Goal: Task Accomplishment & Management: Manage account settings

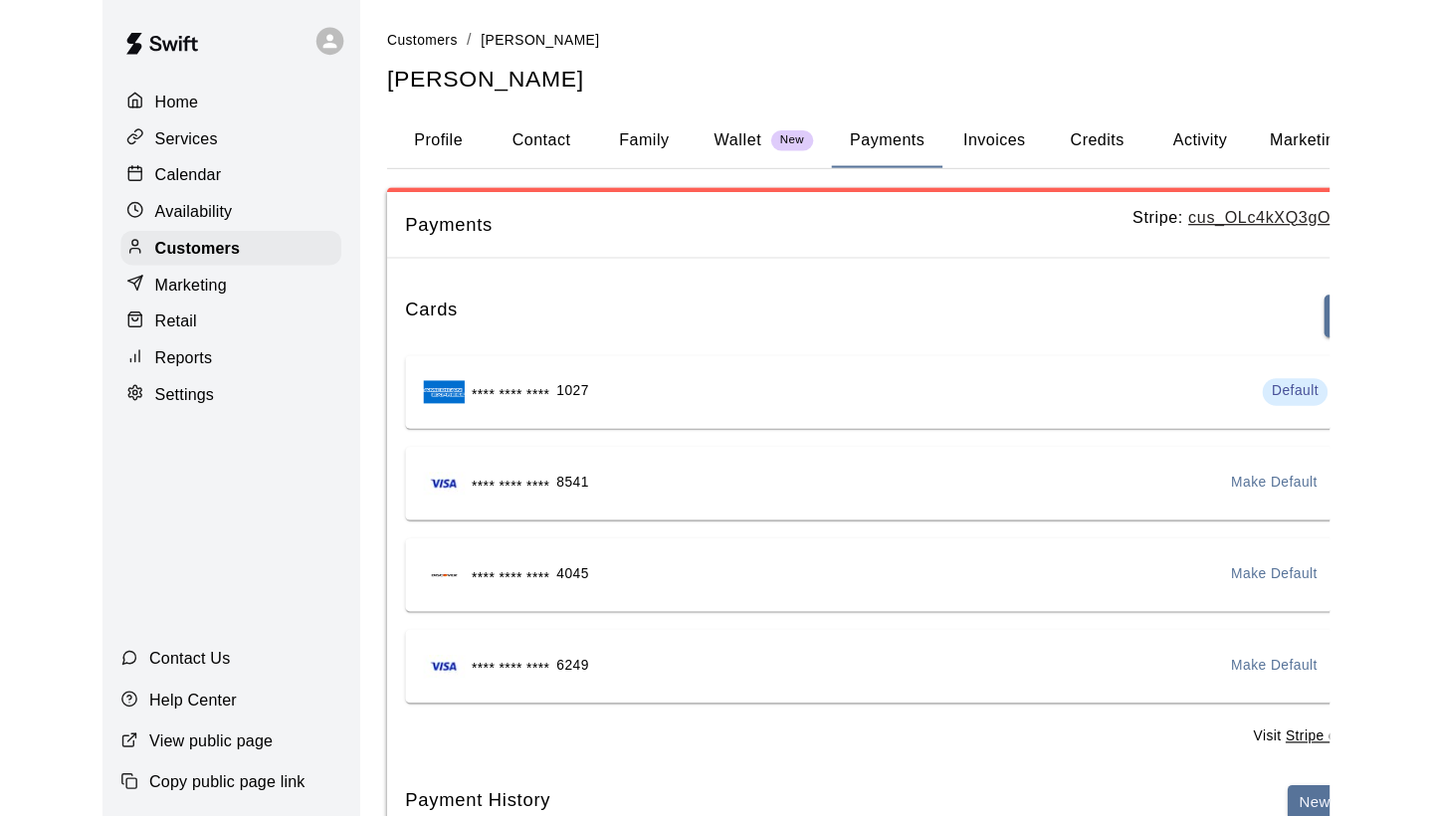
scroll to position [11, 0]
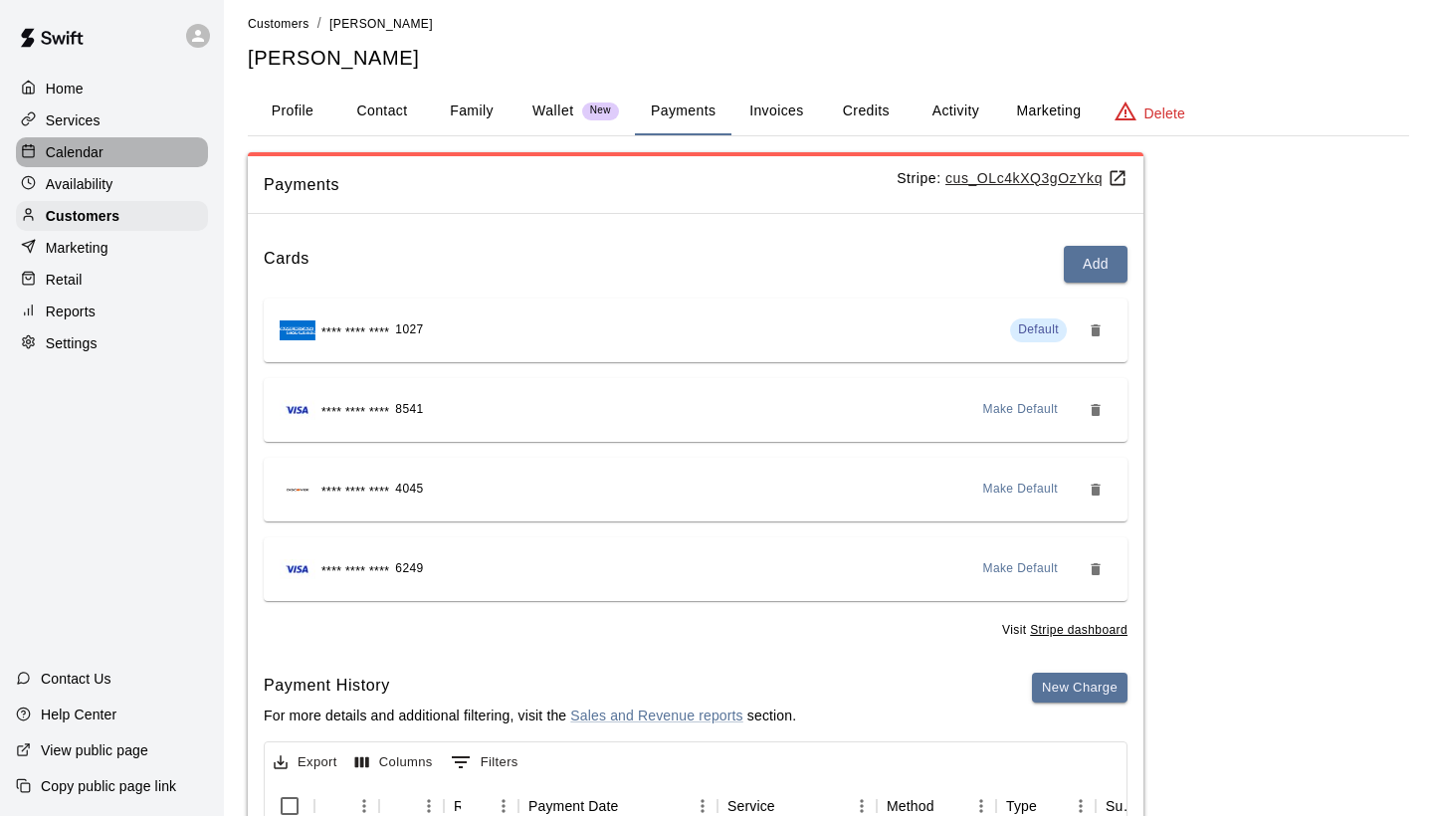
click at [57, 157] on p "Calendar" at bounding box center [75, 152] width 58 height 20
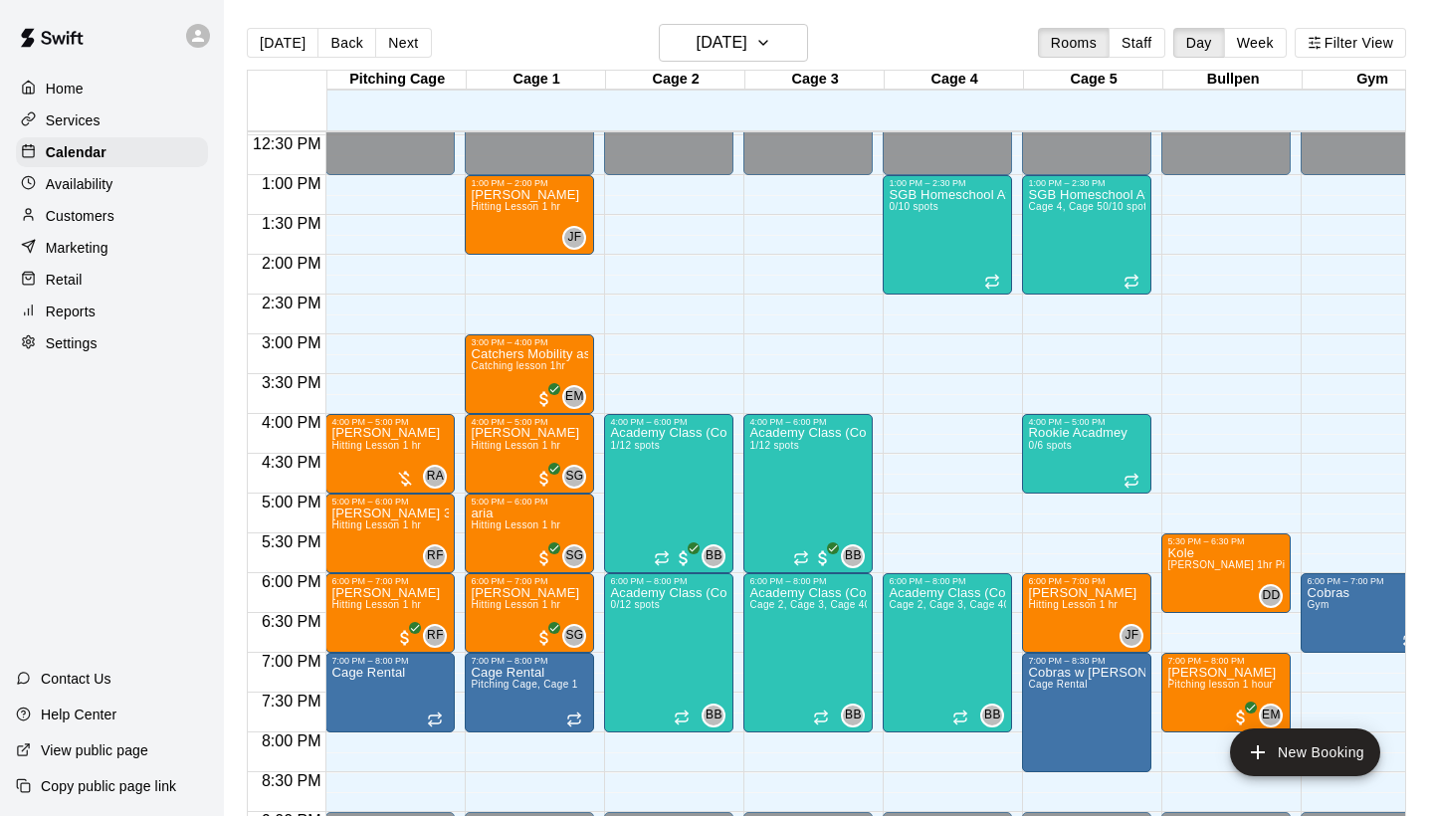
scroll to position [1029, 0]
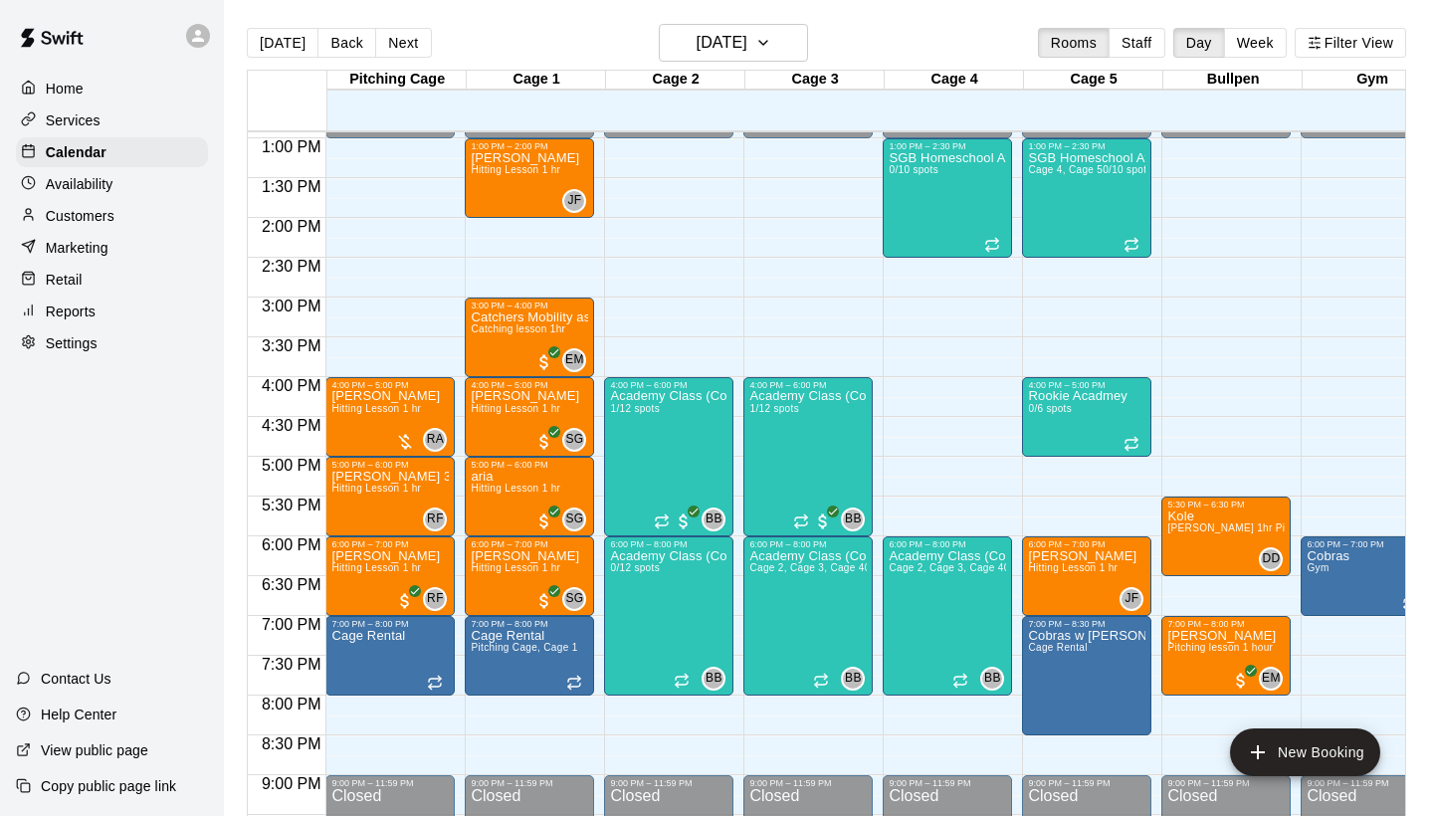
click at [90, 215] on p "Customers" at bounding box center [80, 216] width 69 height 20
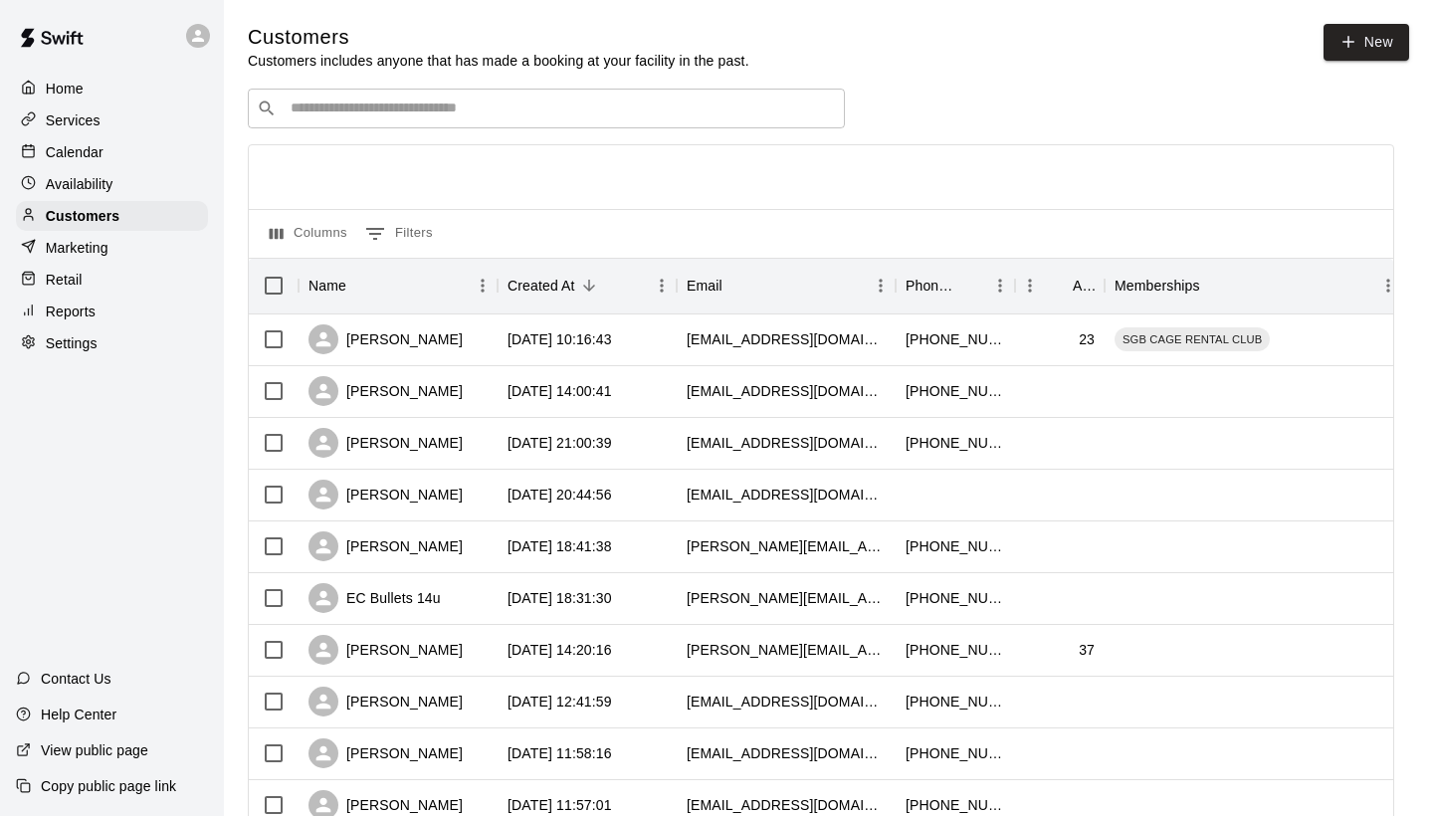
click at [430, 103] on input "Search customers by name or email" at bounding box center [560, 108] width 551 height 20
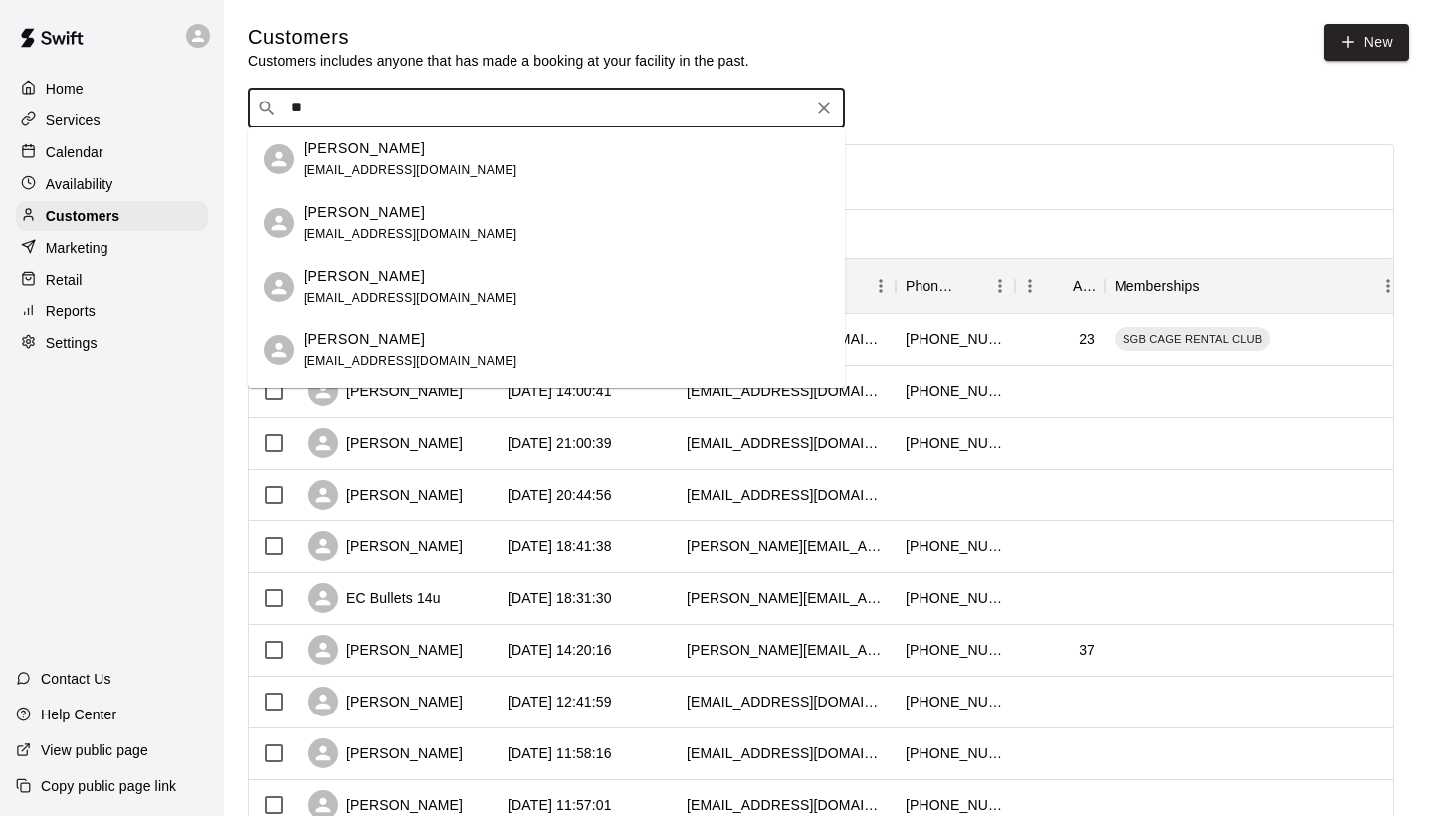
type input "*"
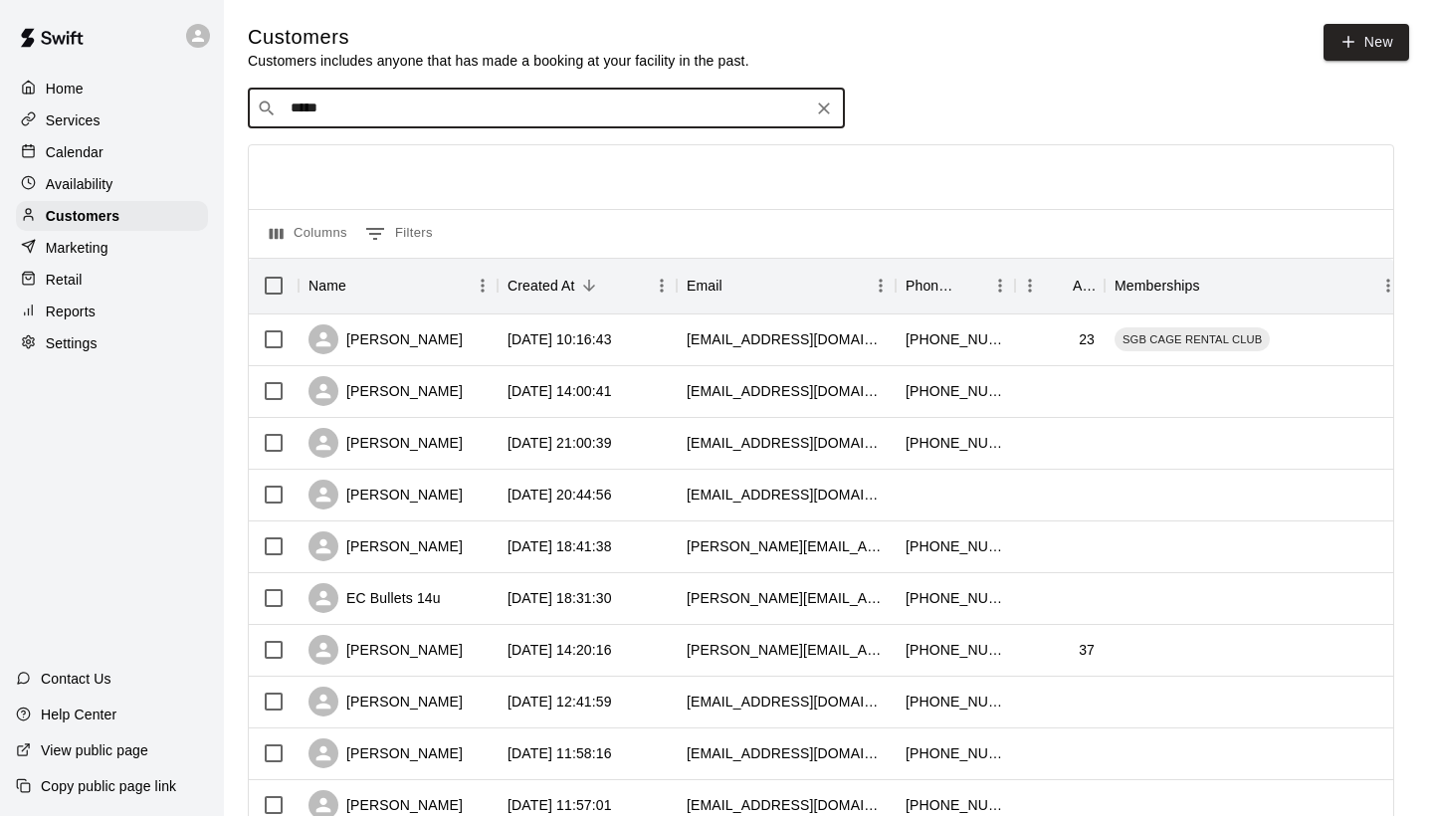
type input "****"
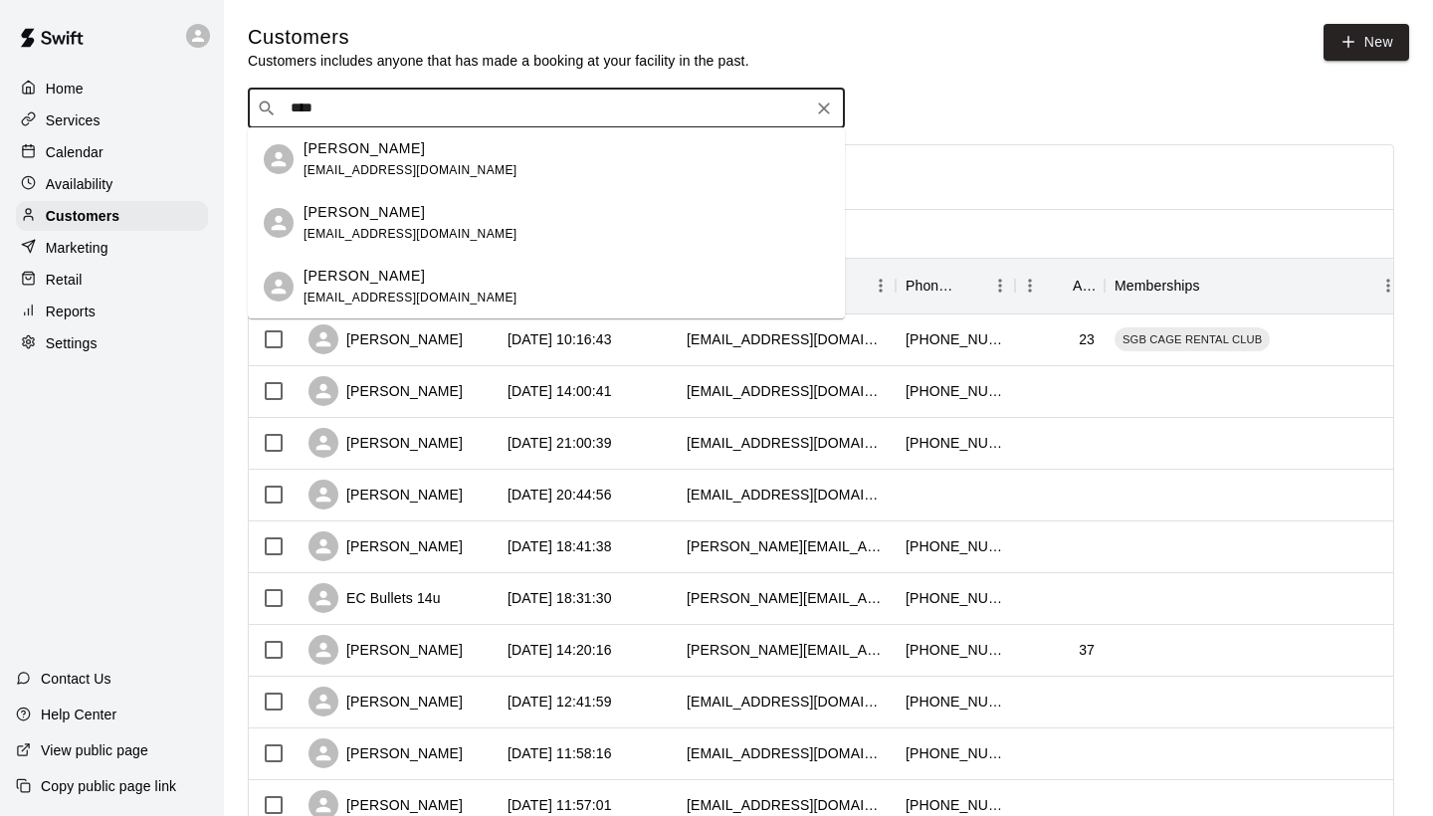
click at [350, 230] on span "[EMAIL_ADDRESS][DOMAIN_NAME]" at bounding box center [410, 234] width 214 height 14
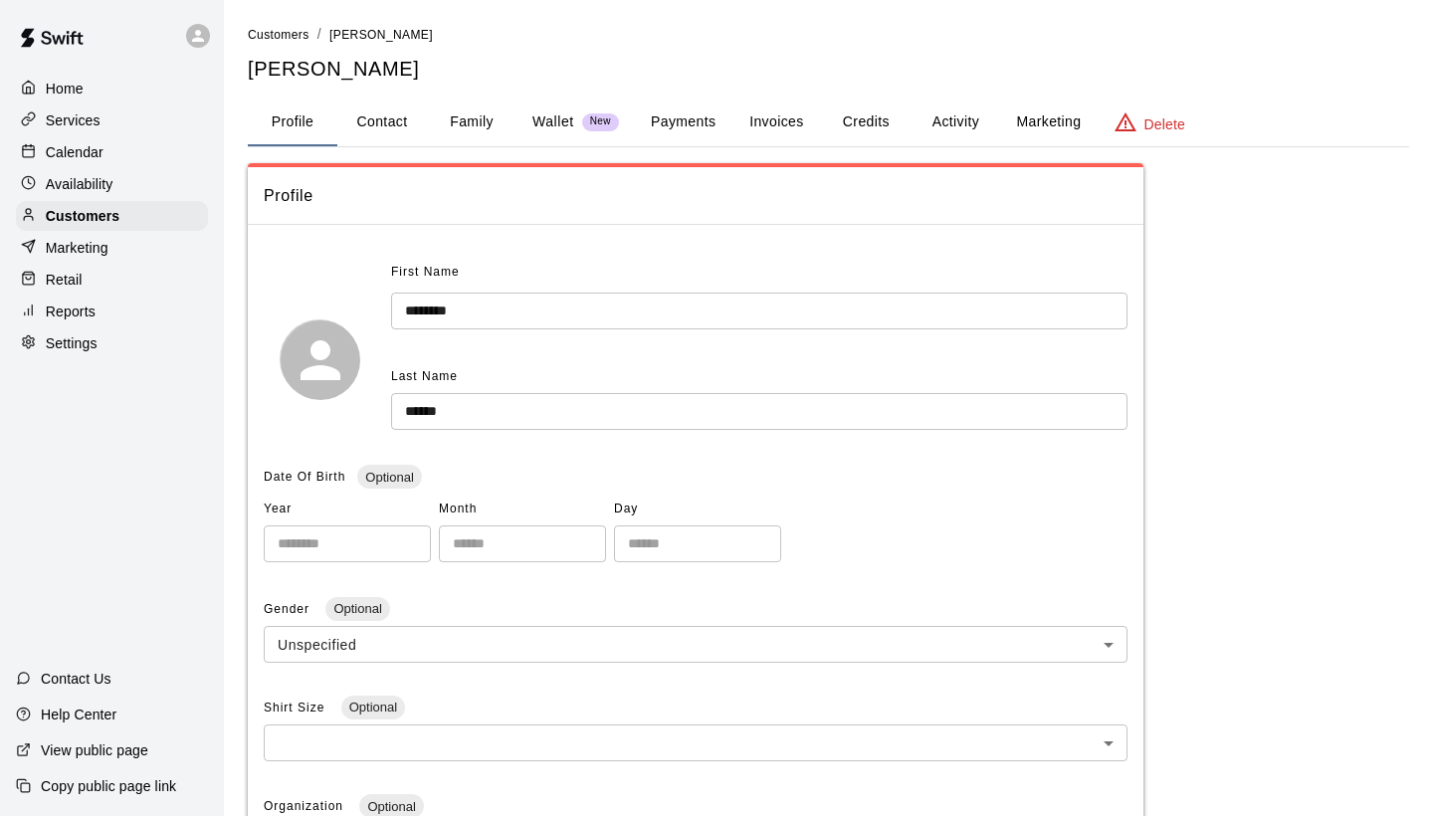
click at [970, 110] on button "Activity" at bounding box center [955, 122] width 90 height 48
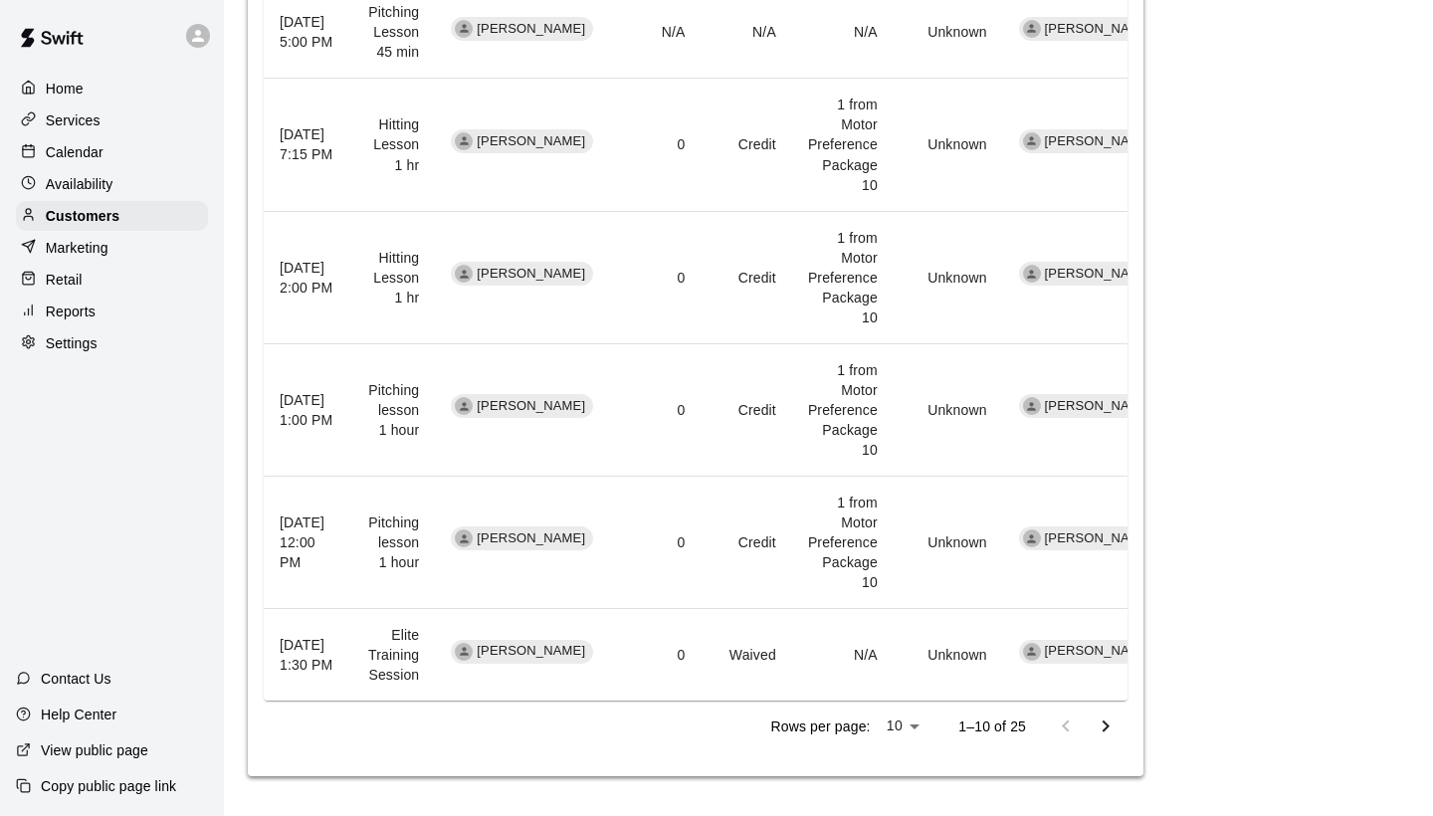
scroll to position [1590, 0]
drag, startPoint x: 872, startPoint y: 694, endPoint x: 919, endPoint y: 684, distance: 48.8
click at [908, 685] on tr "[DATE] 1:30 PM Elite Training Session [PERSON_NAME] 0 Waived N/A Unknown [PERSO…" at bounding box center [723, 654] width 919 height 93
click at [927, 692] on td "Unknown" at bounding box center [947, 654] width 109 height 93
drag, startPoint x: 923, startPoint y: 693, endPoint x: 978, endPoint y: 694, distance: 54.7
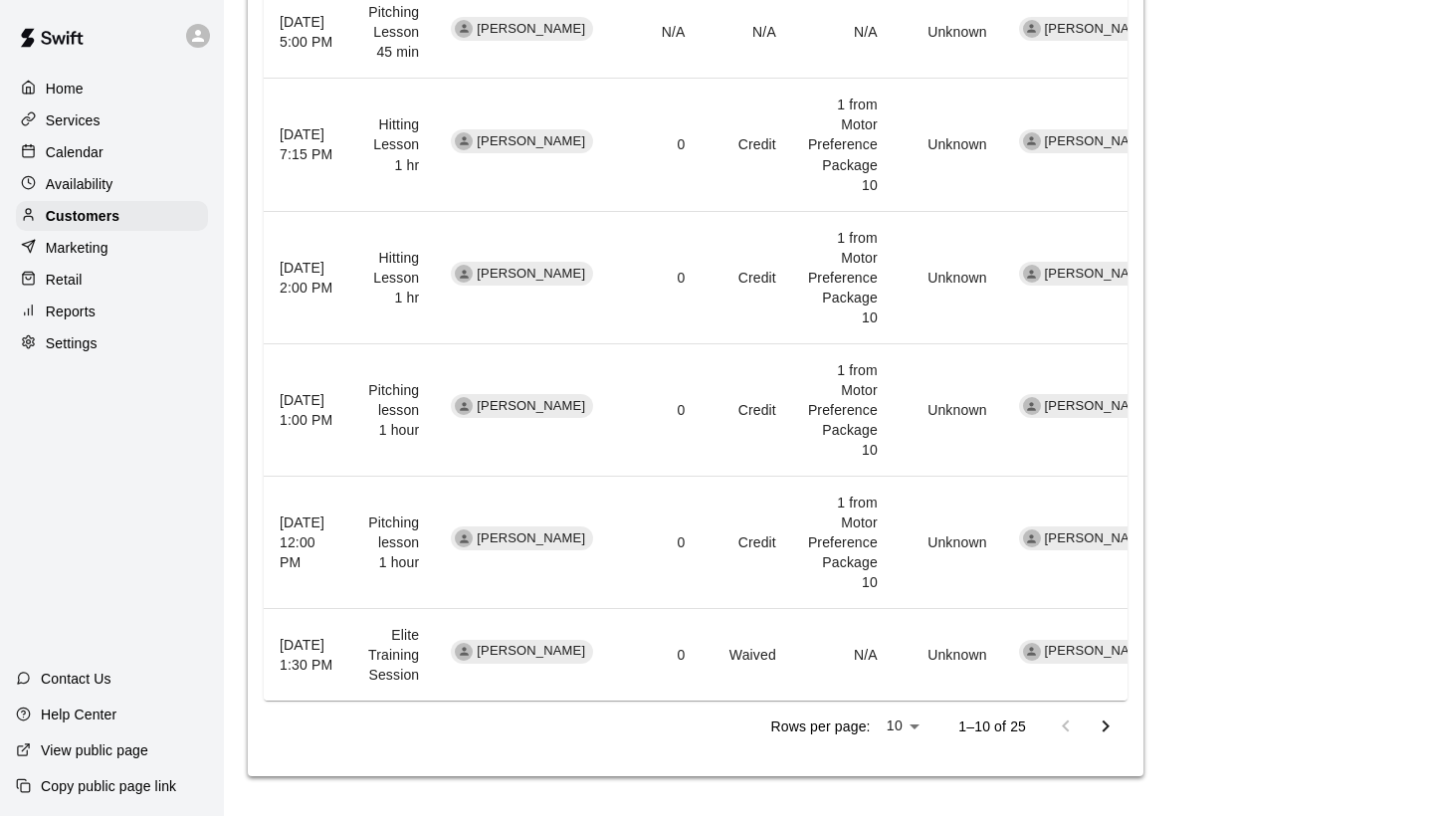
click at [977, 693] on td "Unknown" at bounding box center [947, 654] width 109 height 93
click at [1068, 709] on icon "Go to next page" at bounding box center [1105, 726] width 24 height 24
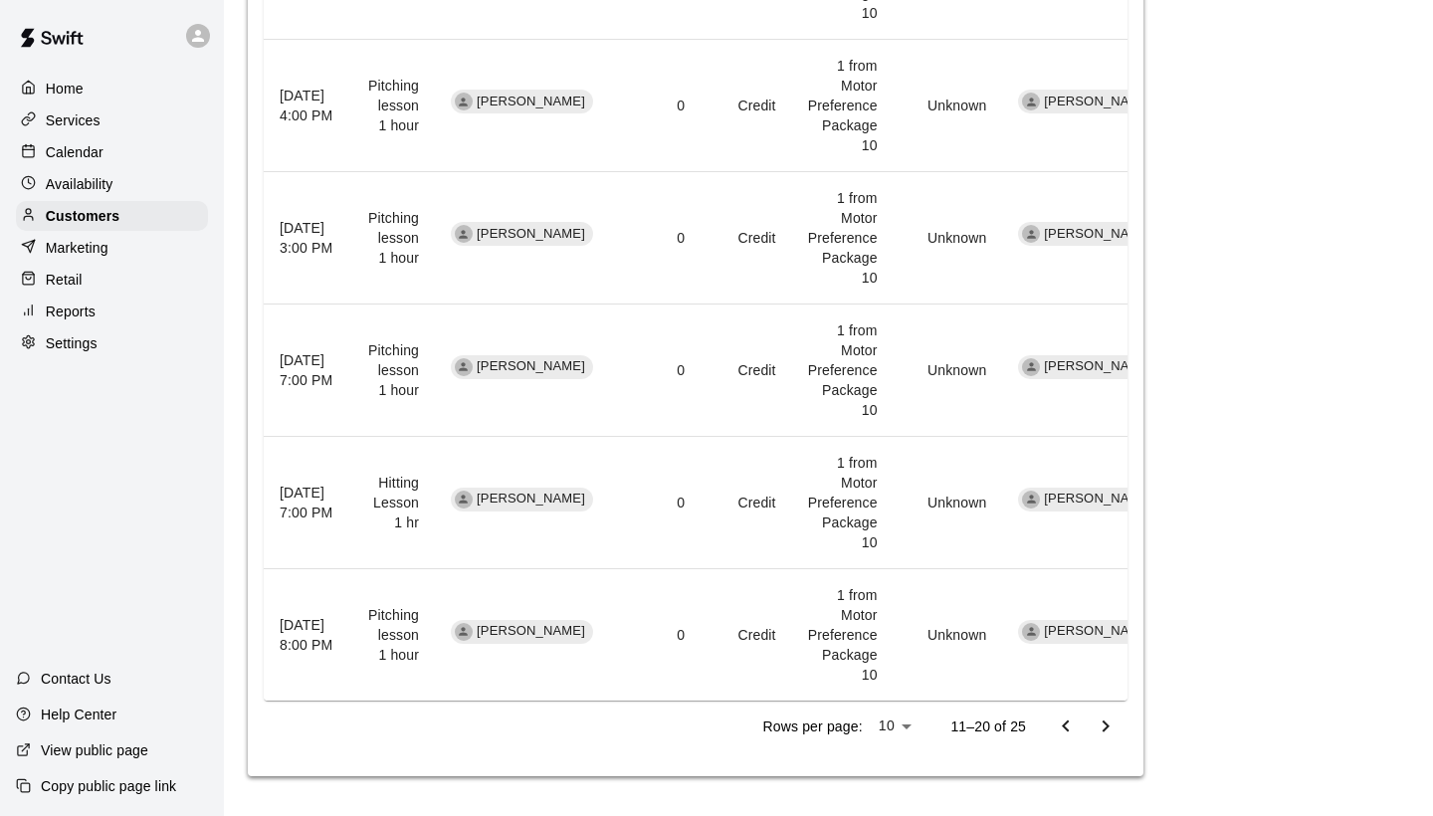
scroll to position [1789, 0]
click at [1068, 709] on icon "Go to next page" at bounding box center [1105, 726] width 24 height 24
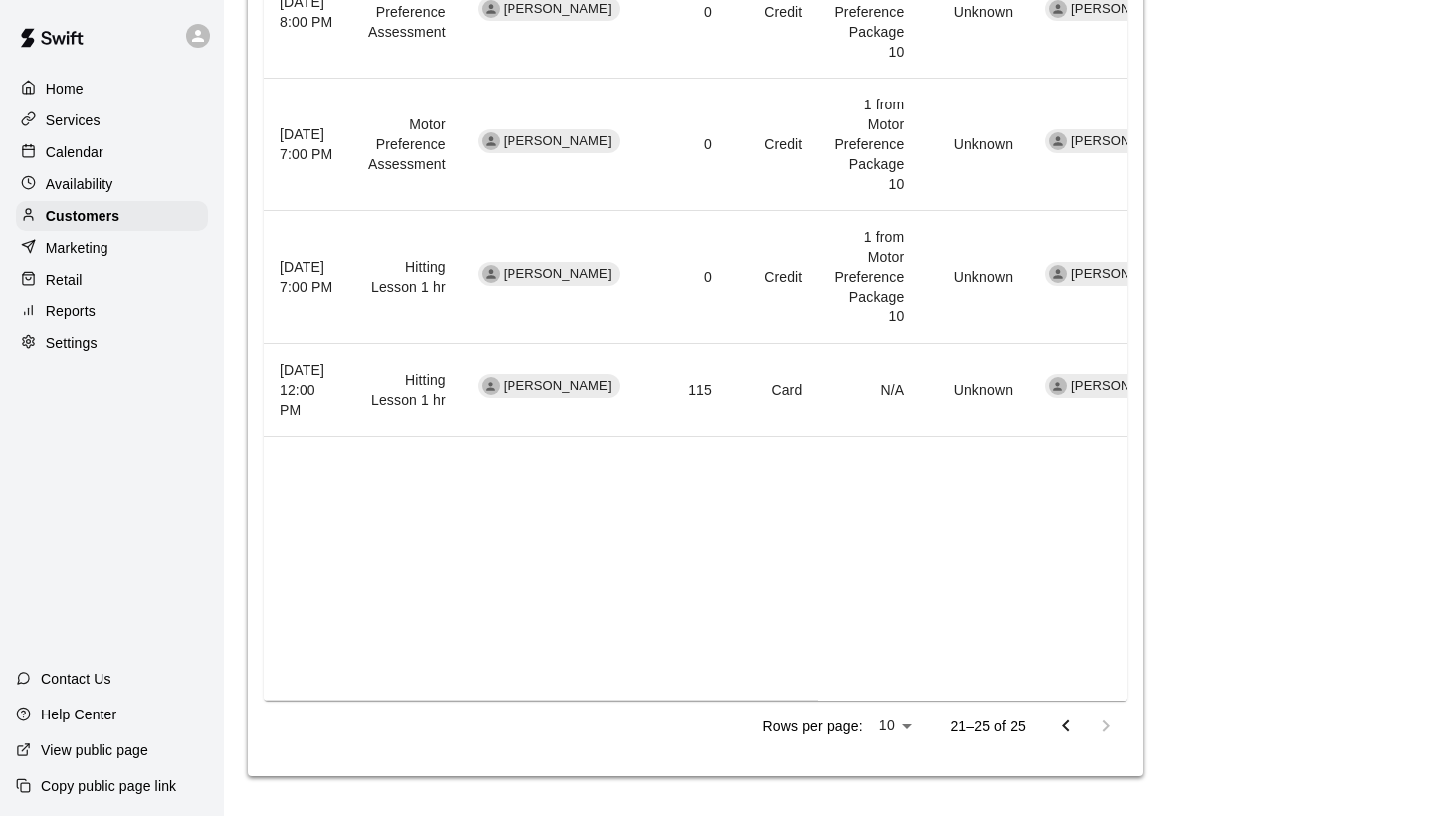
scroll to position [1352, 0]
click at [1062, 709] on icon "Go to previous page" at bounding box center [1066, 726] width 24 height 24
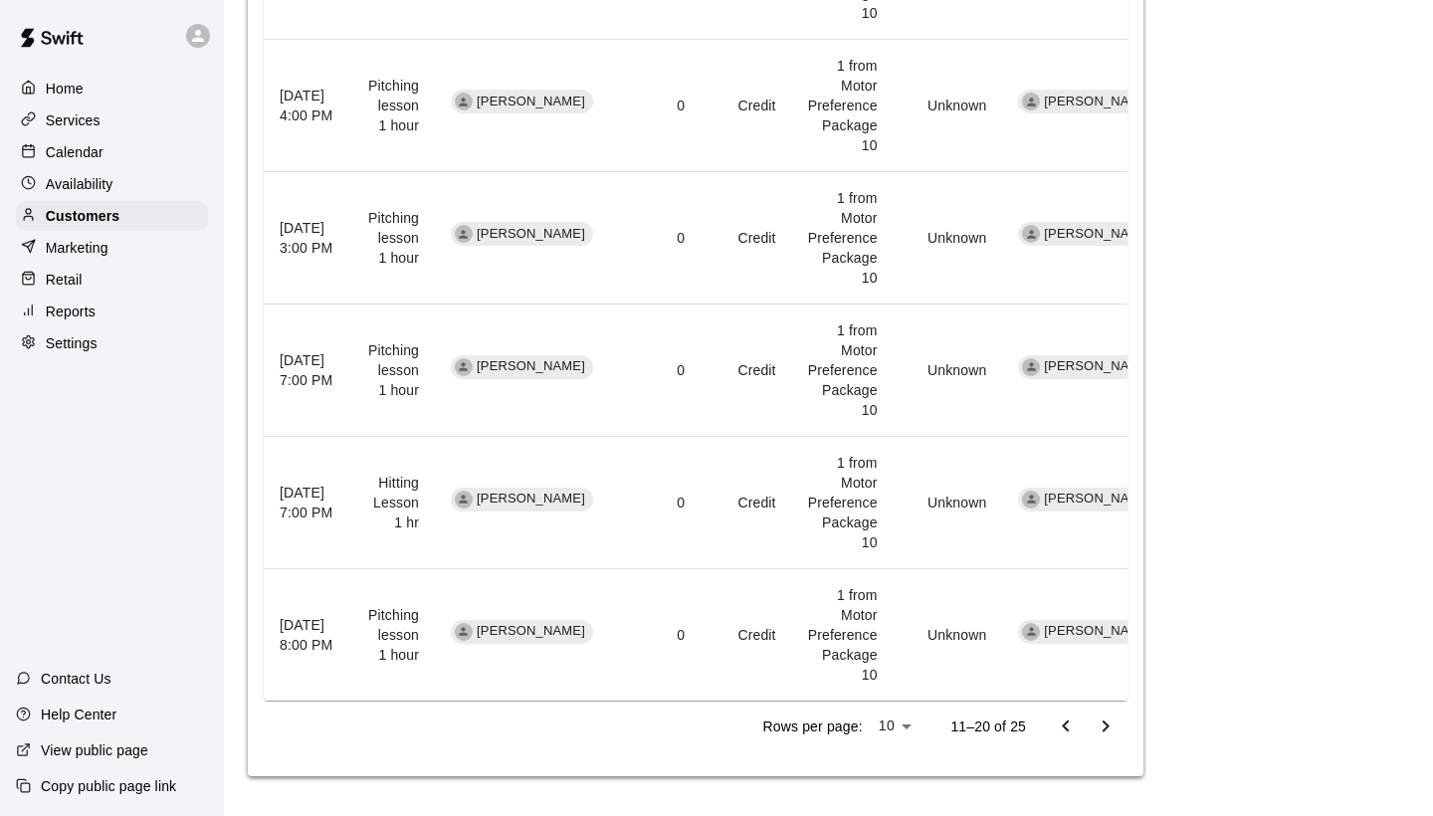
scroll to position [1789, 0]
click at [1063, 709] on icon "Go to previous page" at bounding box center [1066, 726] width 24 height 24
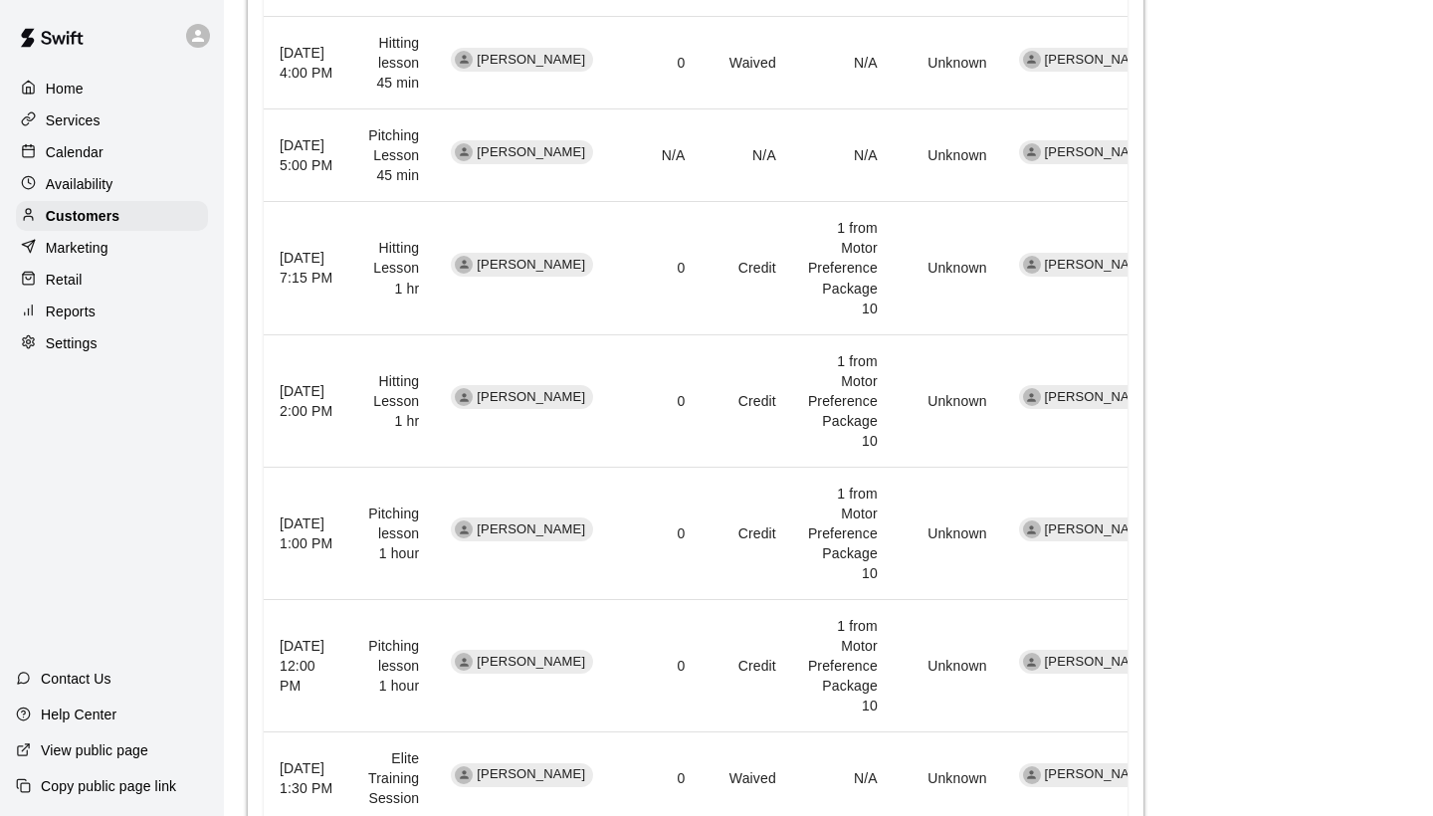
scroll to position [1421, 0]
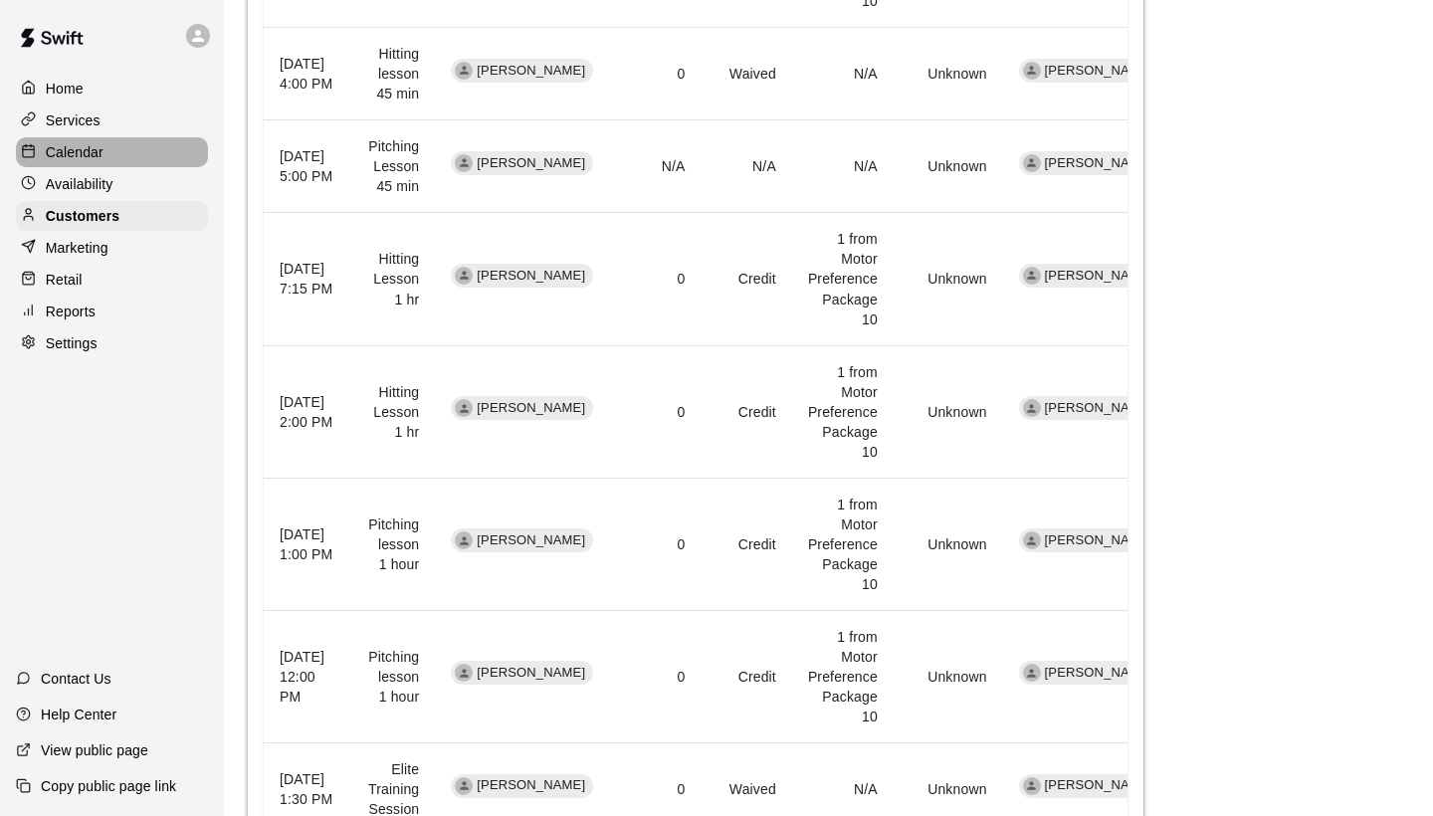
click at [97, 155] on p "Calendar" at bounding box center [75, 152] width 58 height 20
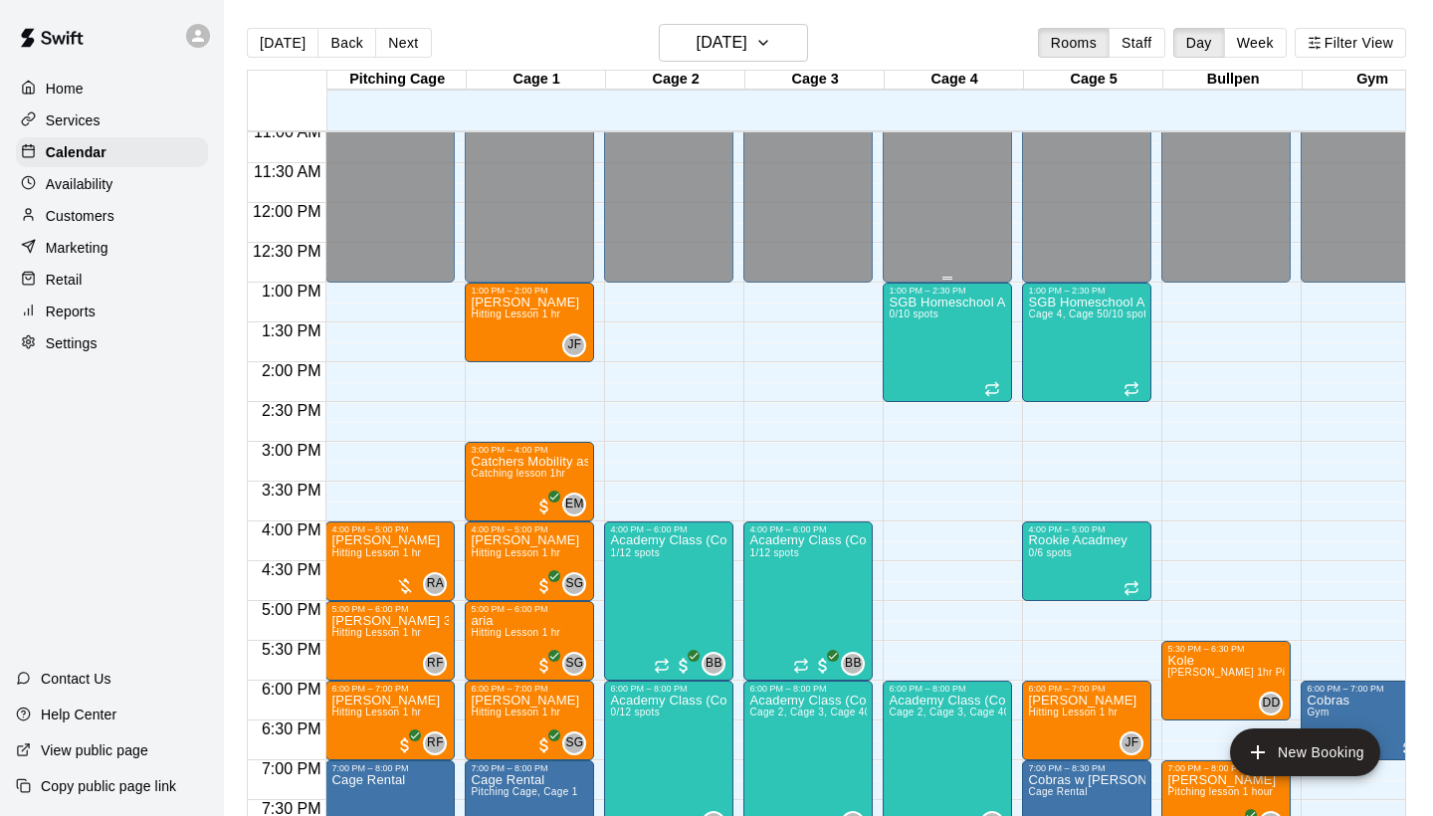
scroll to position [890, 0]
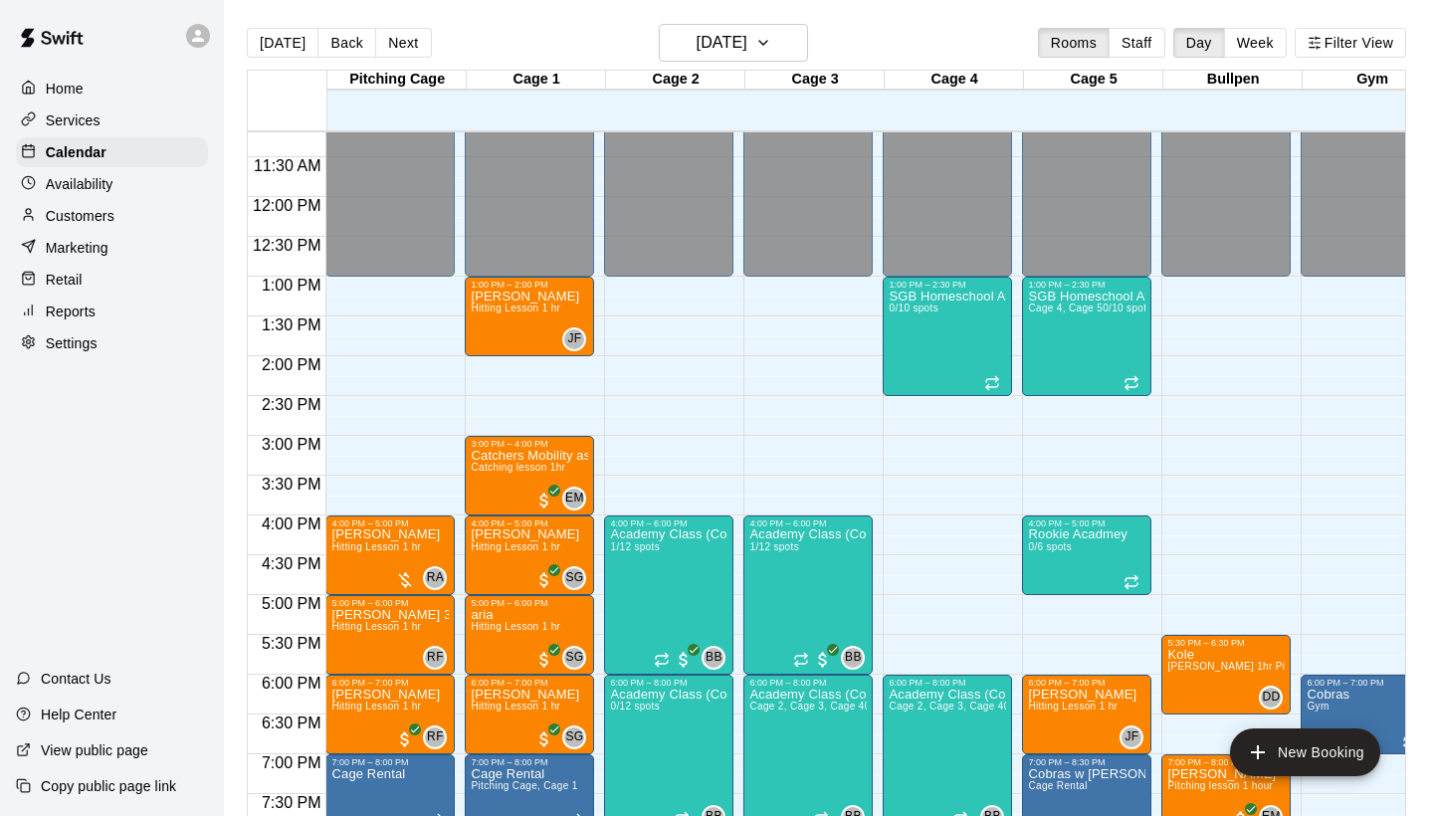
click at [76, 312] on p "Reports" at bounding box center [71, 311] width 50 height 20
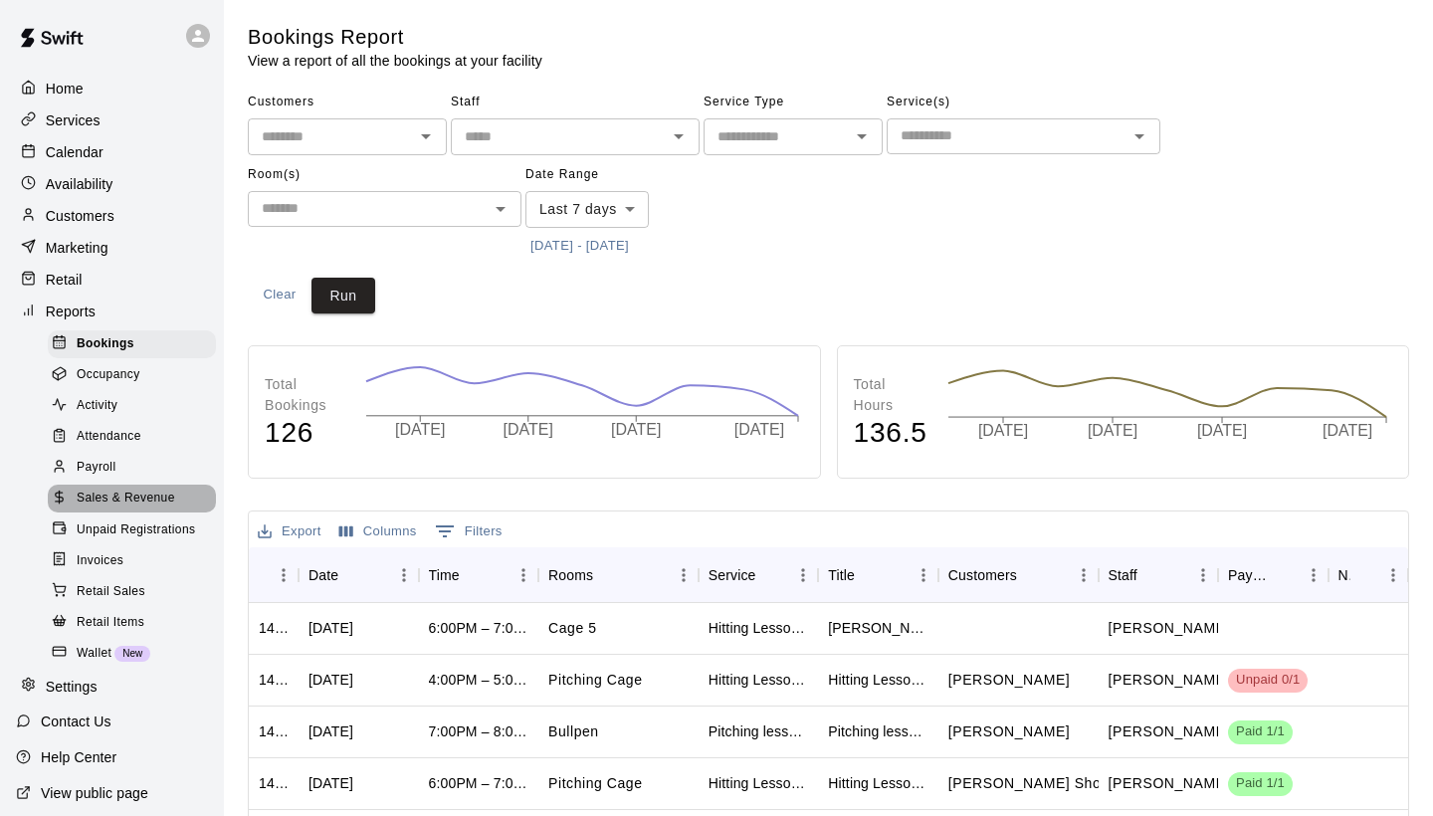
click at [117, 488] on span "Sales & Revenue" at bounding box center [126, 498] width 98 height 20
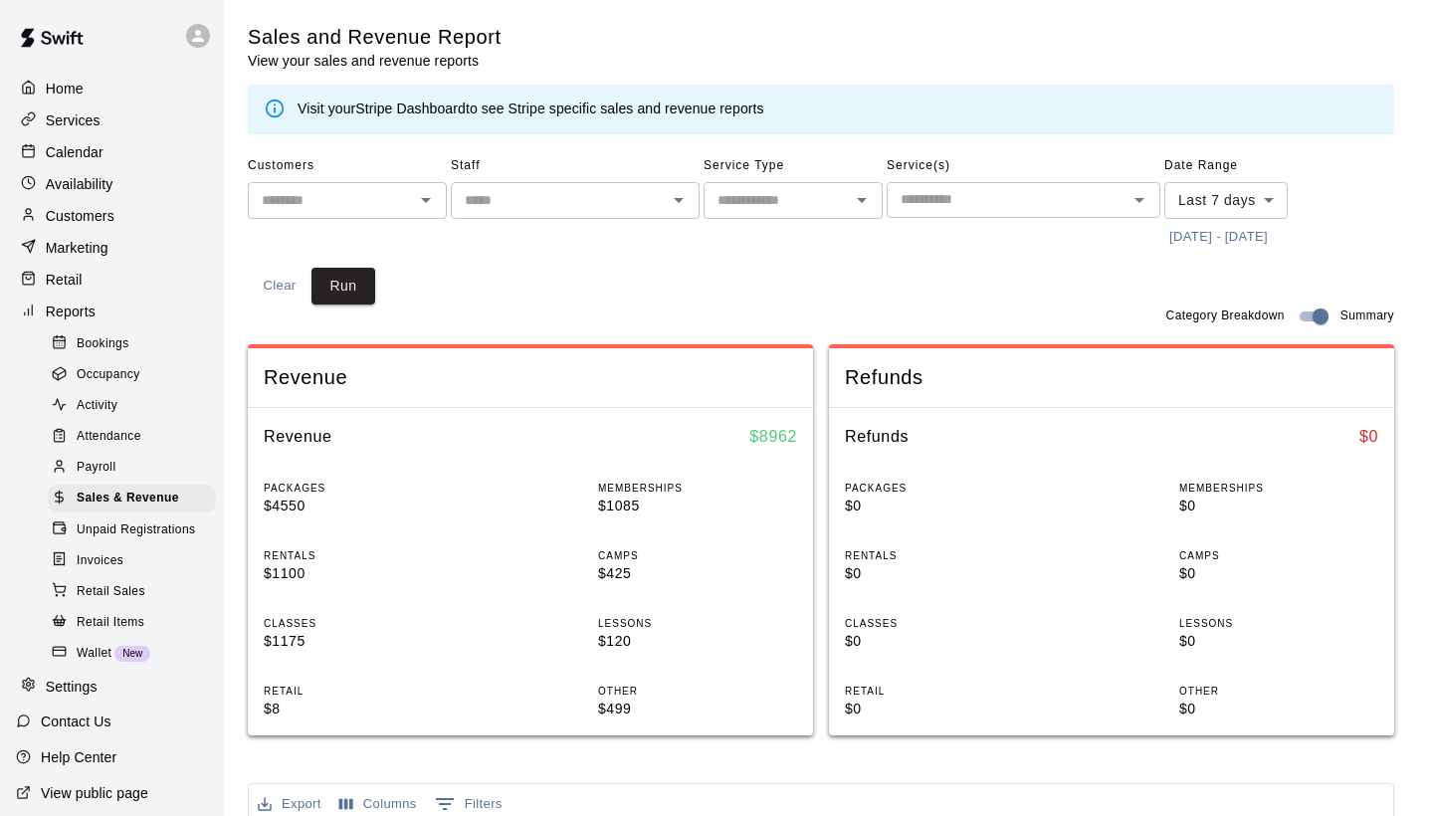
click at [405, 105] on link "Stripe Dashboard" at bounding box center [410, 108] width 110 height 16
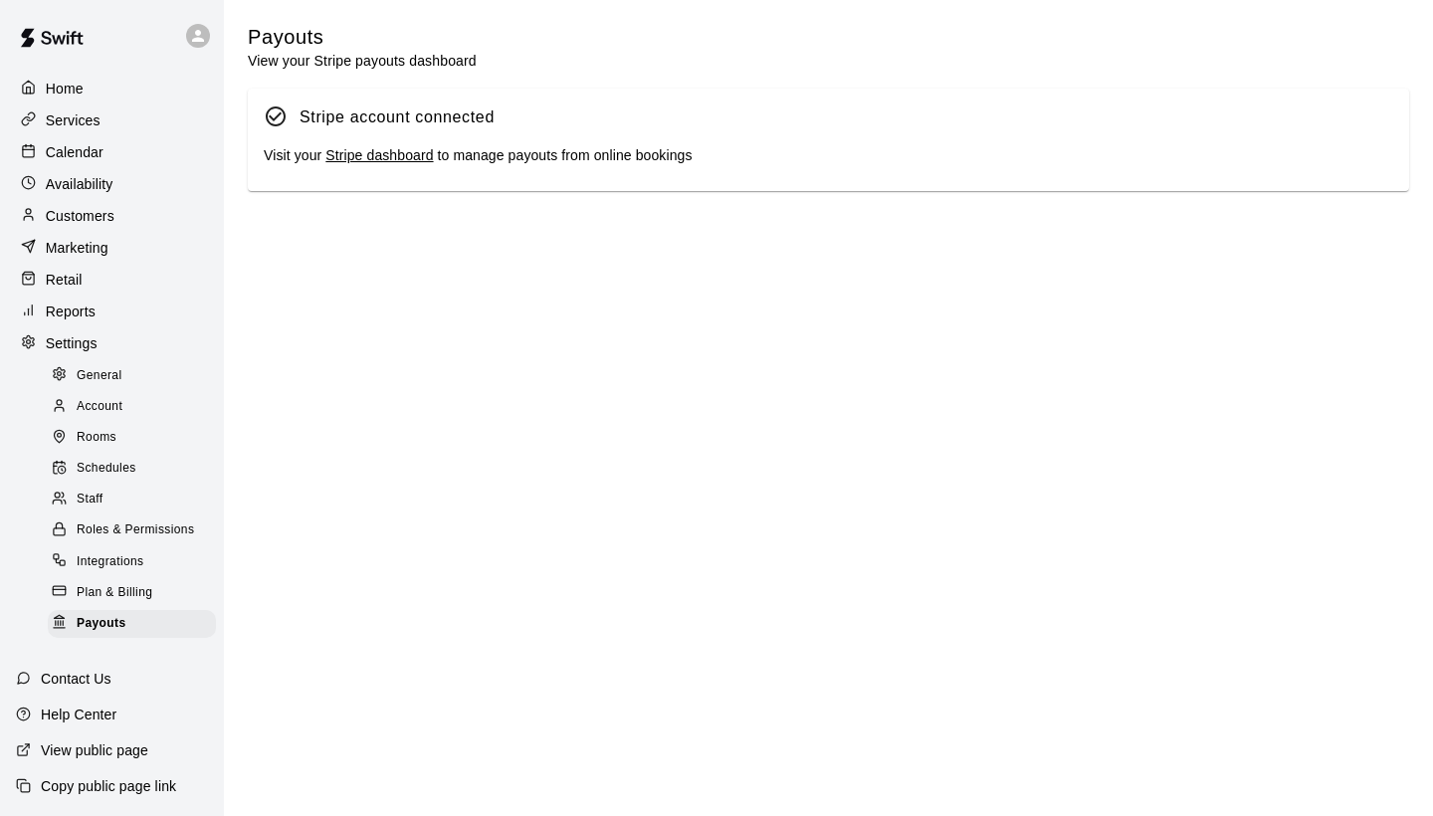
click at [383, 156] on link "Stripe dashboard" at bounding box center [378, 155] width 107 height 16
